Goal: Book appointment/travel/reservation

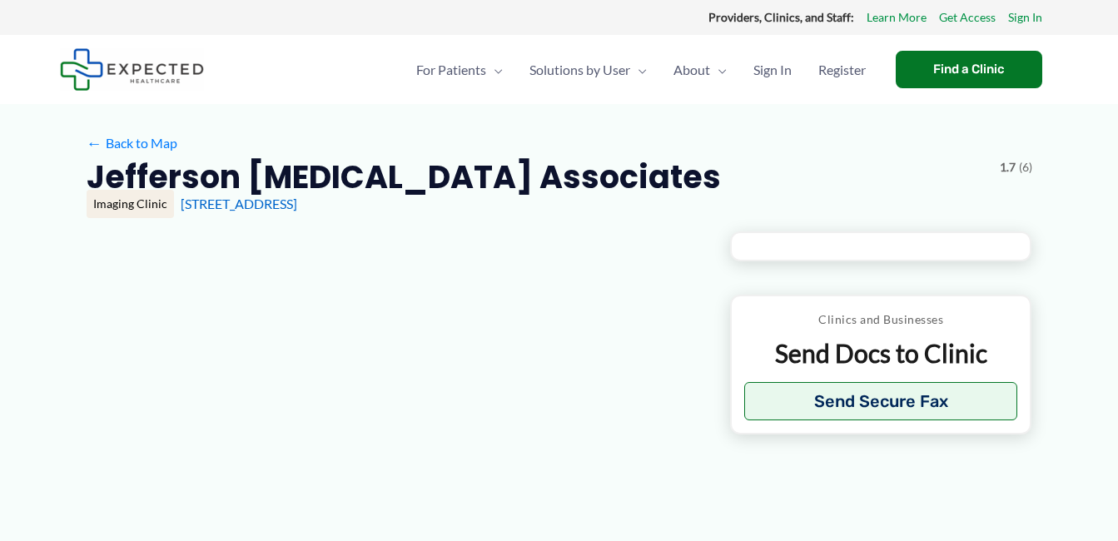
type input "**********"
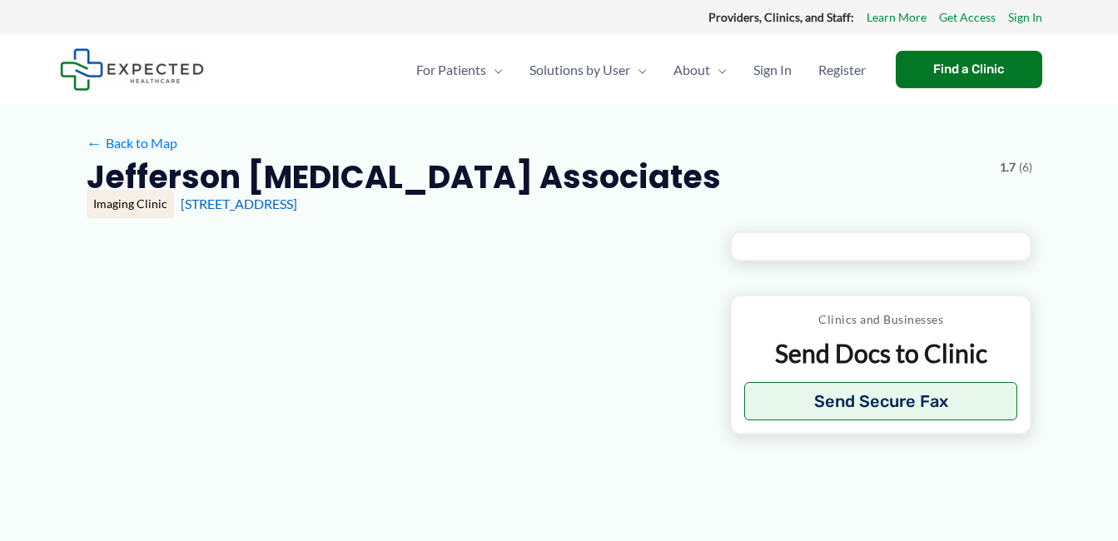
type input "**********"
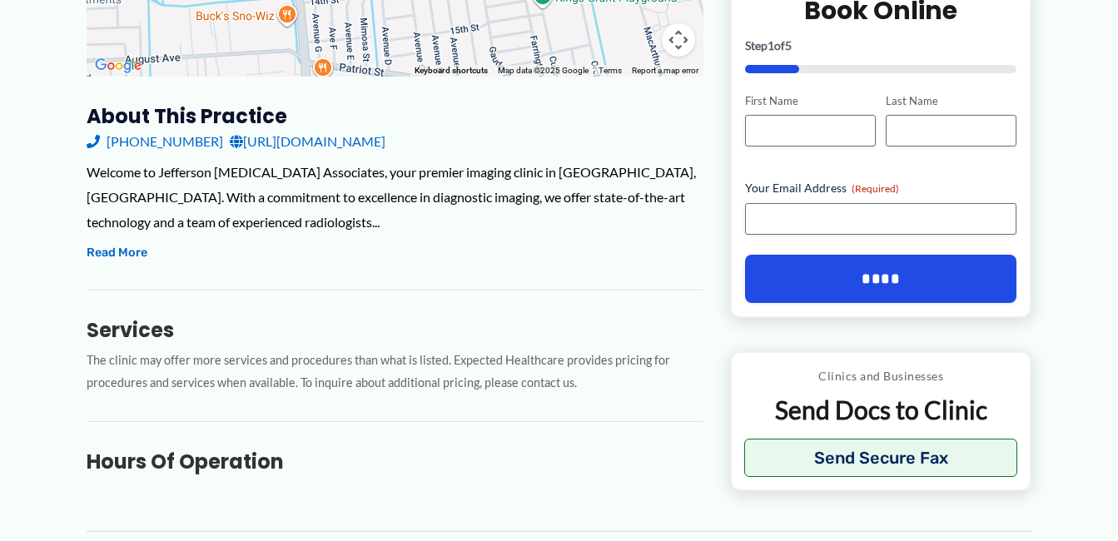
scroll to position [416, 0]
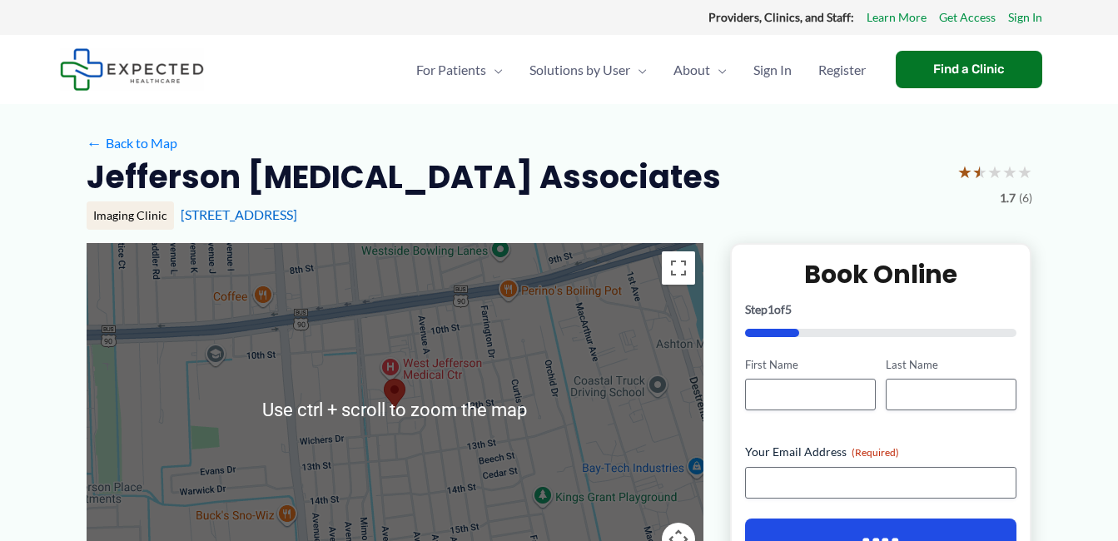
scroll to position [333, 0]
